Goal: Transaction & Acquisition: Book appointment/travel/reservation

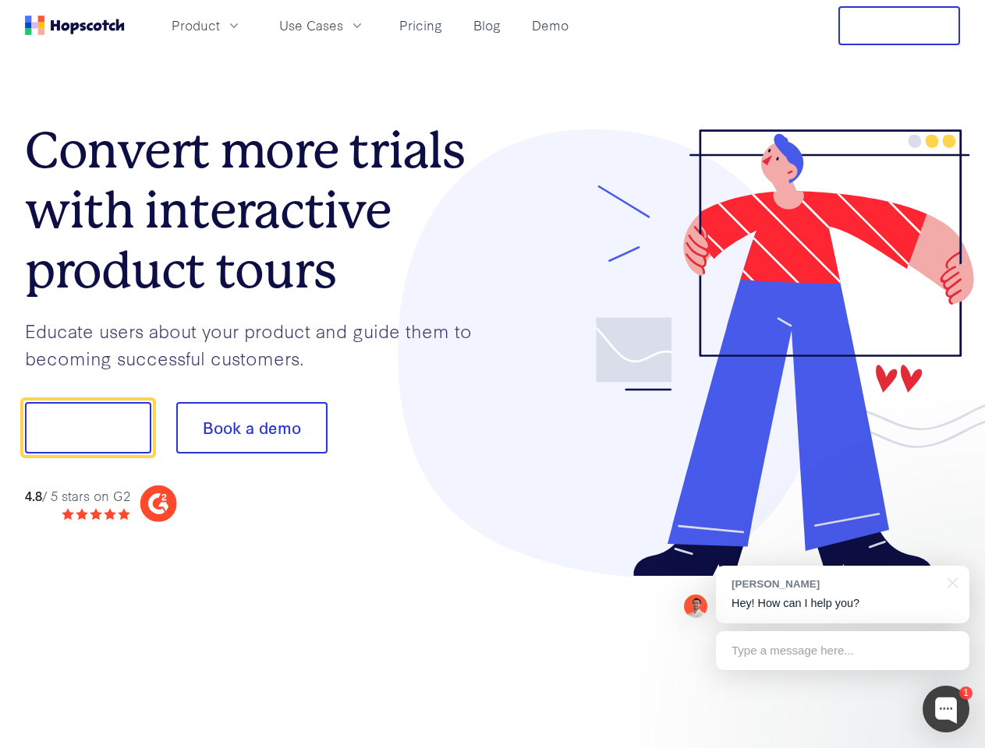
click at [493, 374] on div at bounding box center [727, 353] width 468 height 448
click at [220, 25] on span "Product" at bounding box center [195, 25] width 48 height 19
click at [343, 25] on span "Use Cases" at bounding box center [311, 25] width 64 height 19
click at [899, 26] on button "Free Trial" at bounding box center [899, 25] width 122 height 39
click at [87, 428] on button "Show me!" at bounding box center [88, 427] width 126 height 51
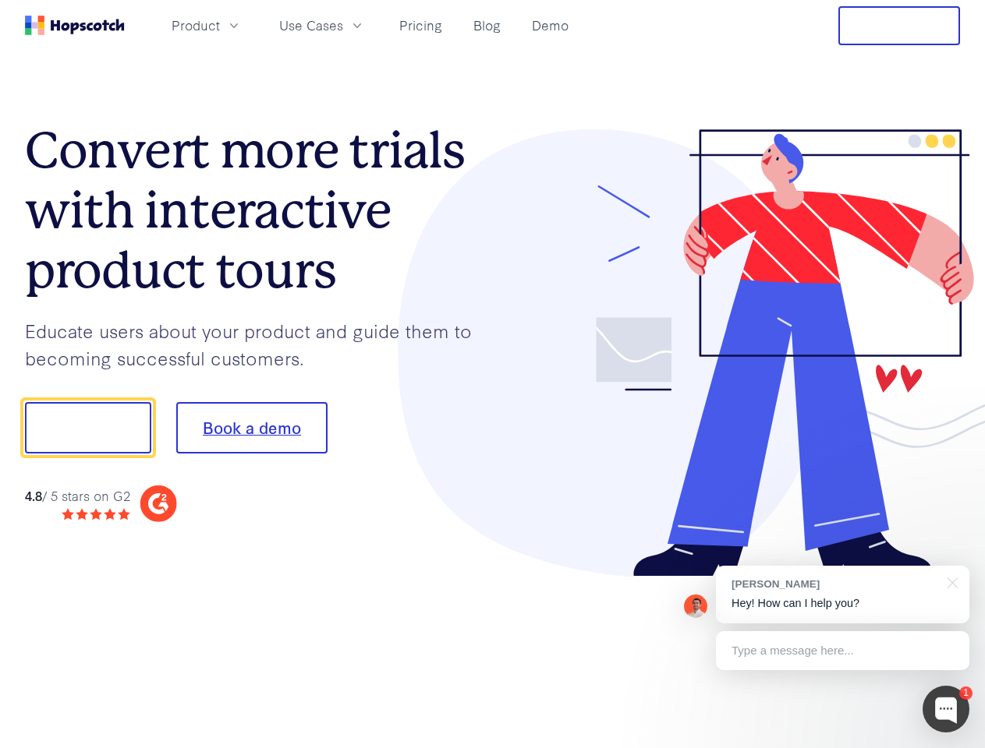
click at [251, 428] on button "Book a demo" at bounding box center [251, 427] width 151 height 51
click at [946, 709] on div at bounding box center [945, 709] width 47 height 47
click at [842, 595] on div "[PERSON_NAME] Hey! How can I help you?" at bounding box center [842, 595] width 253 height 58
click at [949, 582] on div at bounding box center [823, 426] width 292 height 520
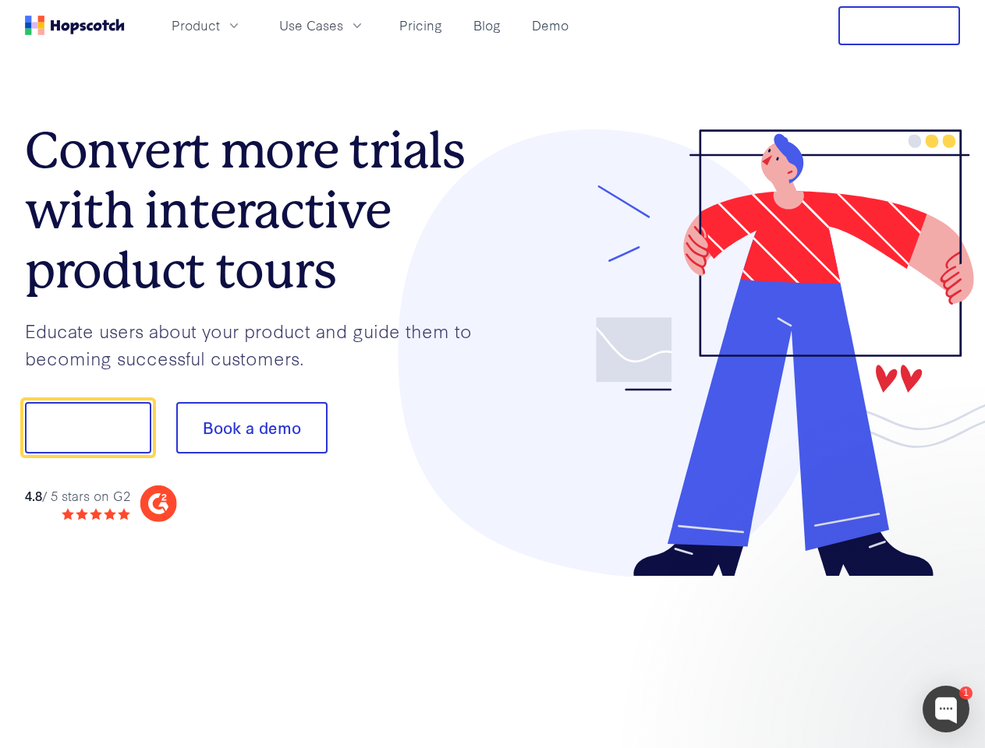
click at [842, 651] on div at bounding box center [823, 530] width 292 height 311
